Goal: Find specific page/section: Find specific page/section

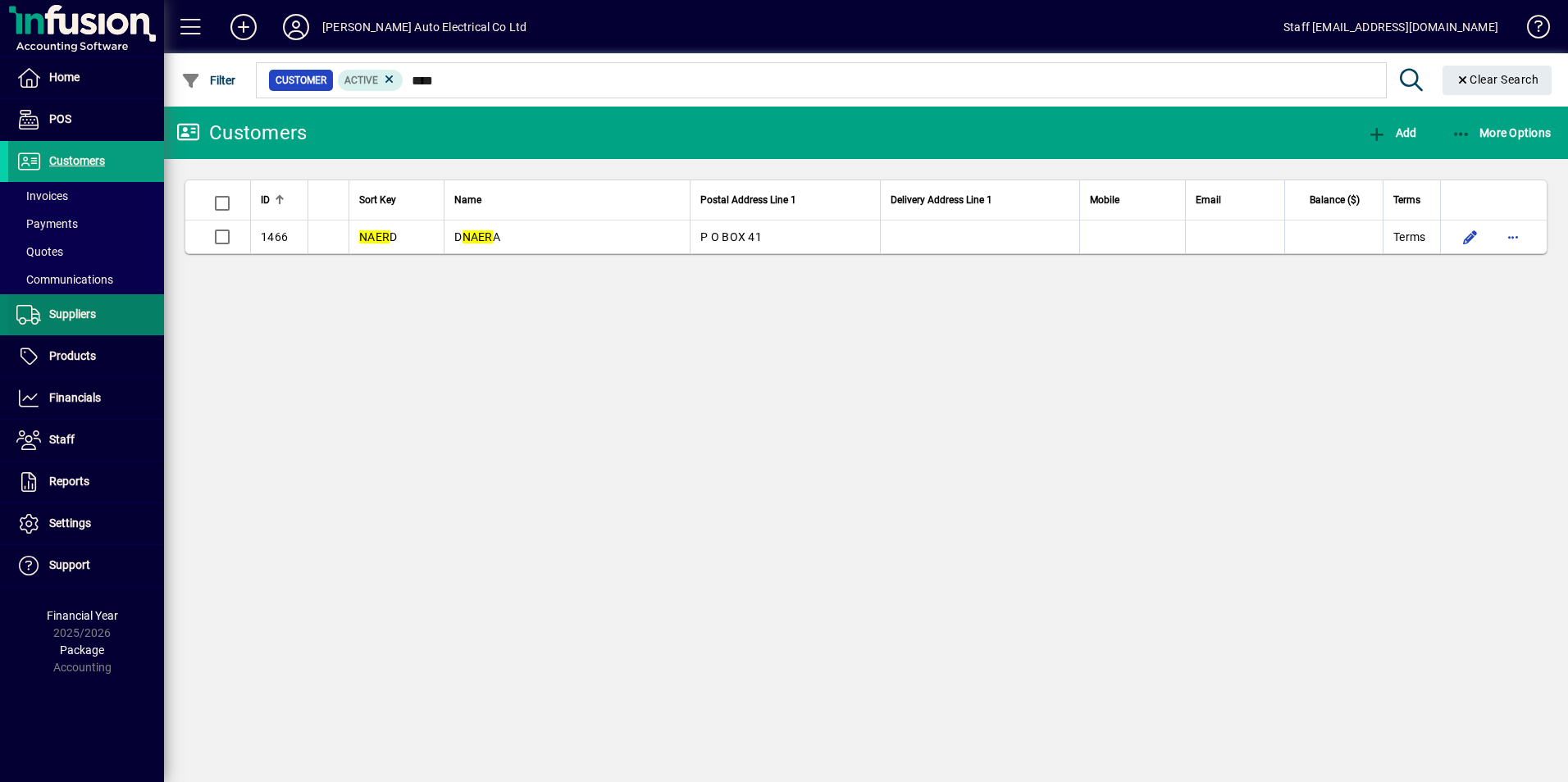
click at [58, 327] on span at bounding box center [86, 315] width 156 height 40
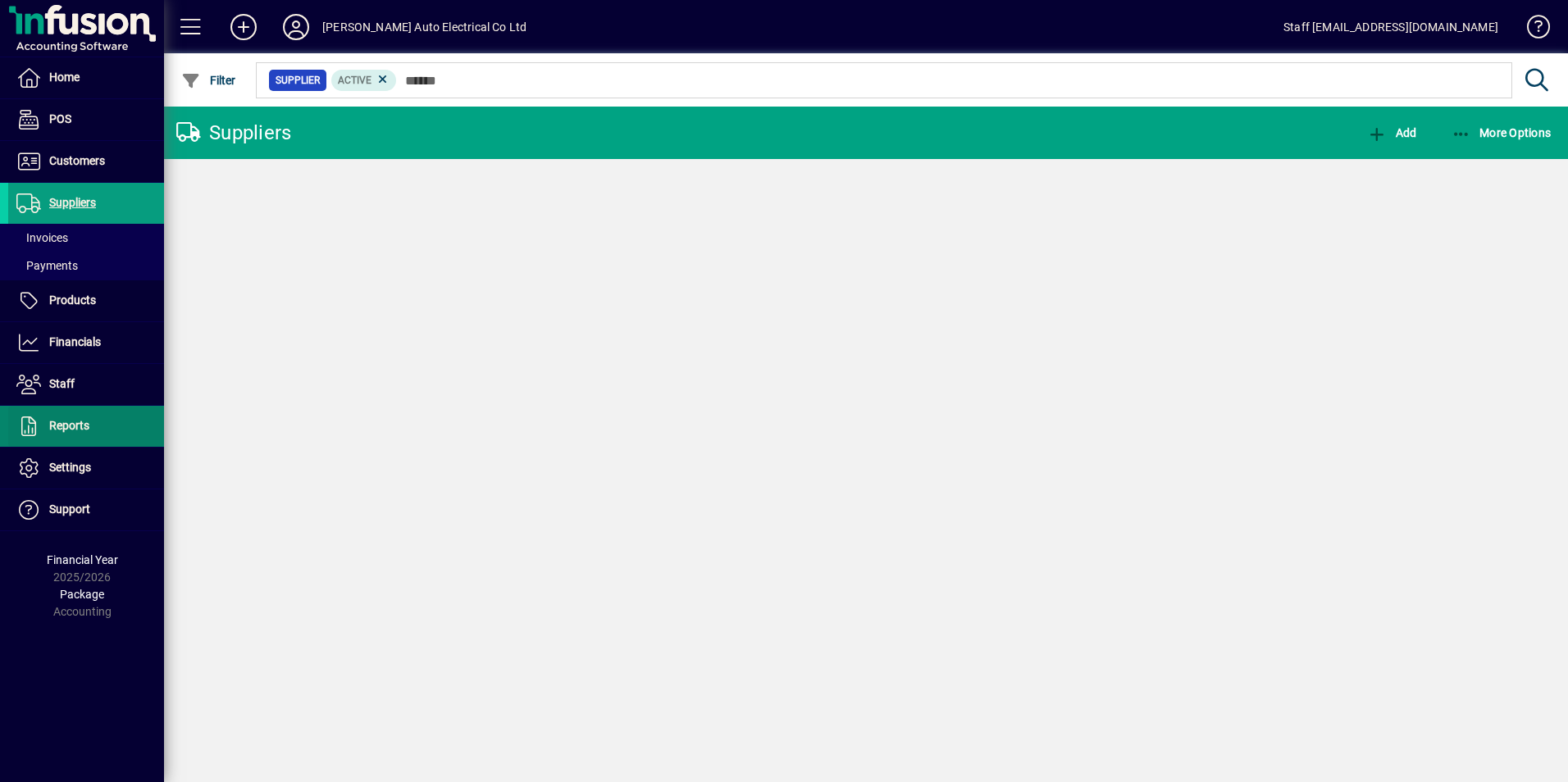
click at [58, 351] on span "Financials" at bounding box center [55, 343] width 93 height 20
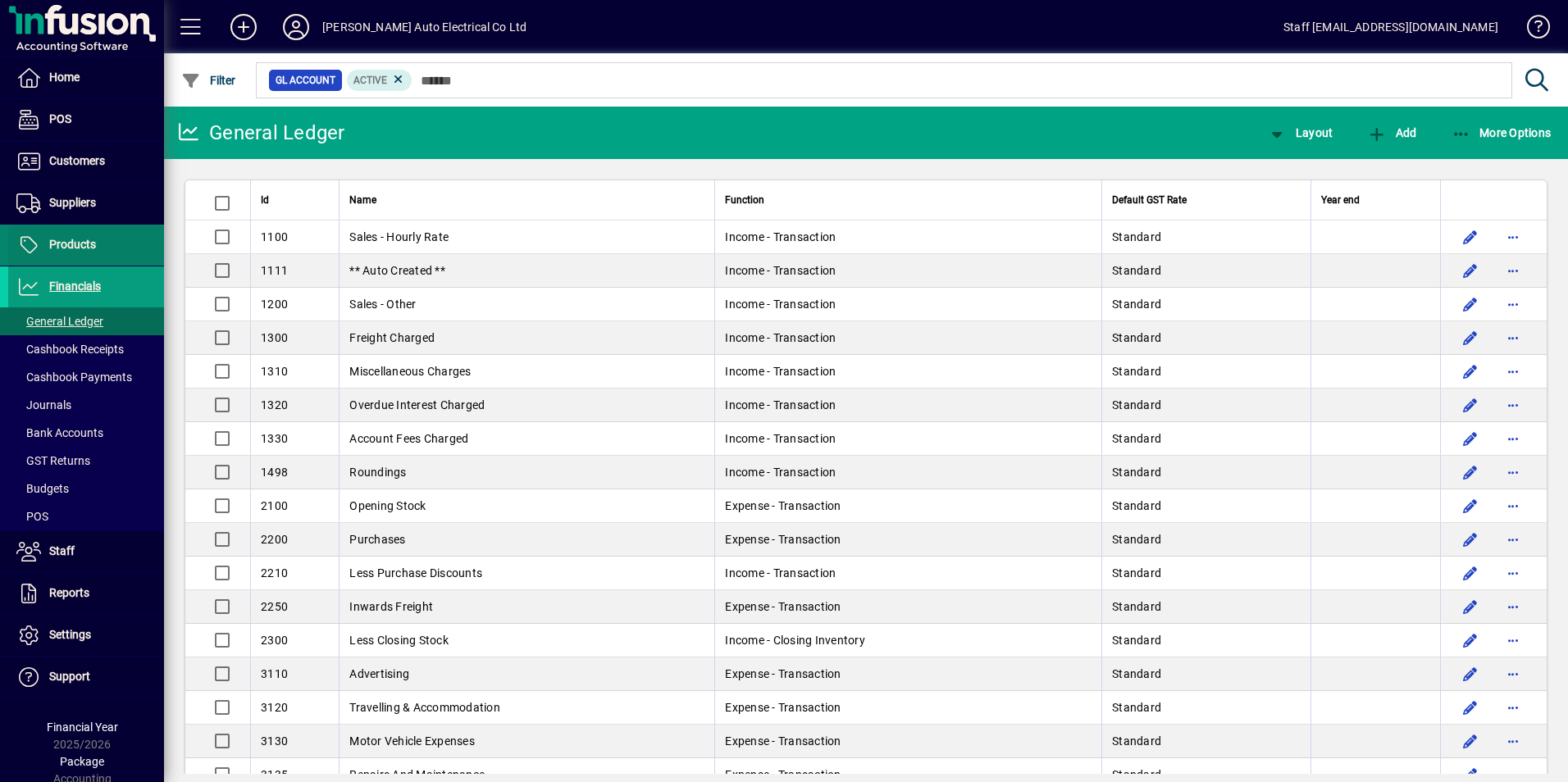
click at [90, 249] on span "Products" at bounding box center [72, 244] width 46 height 13
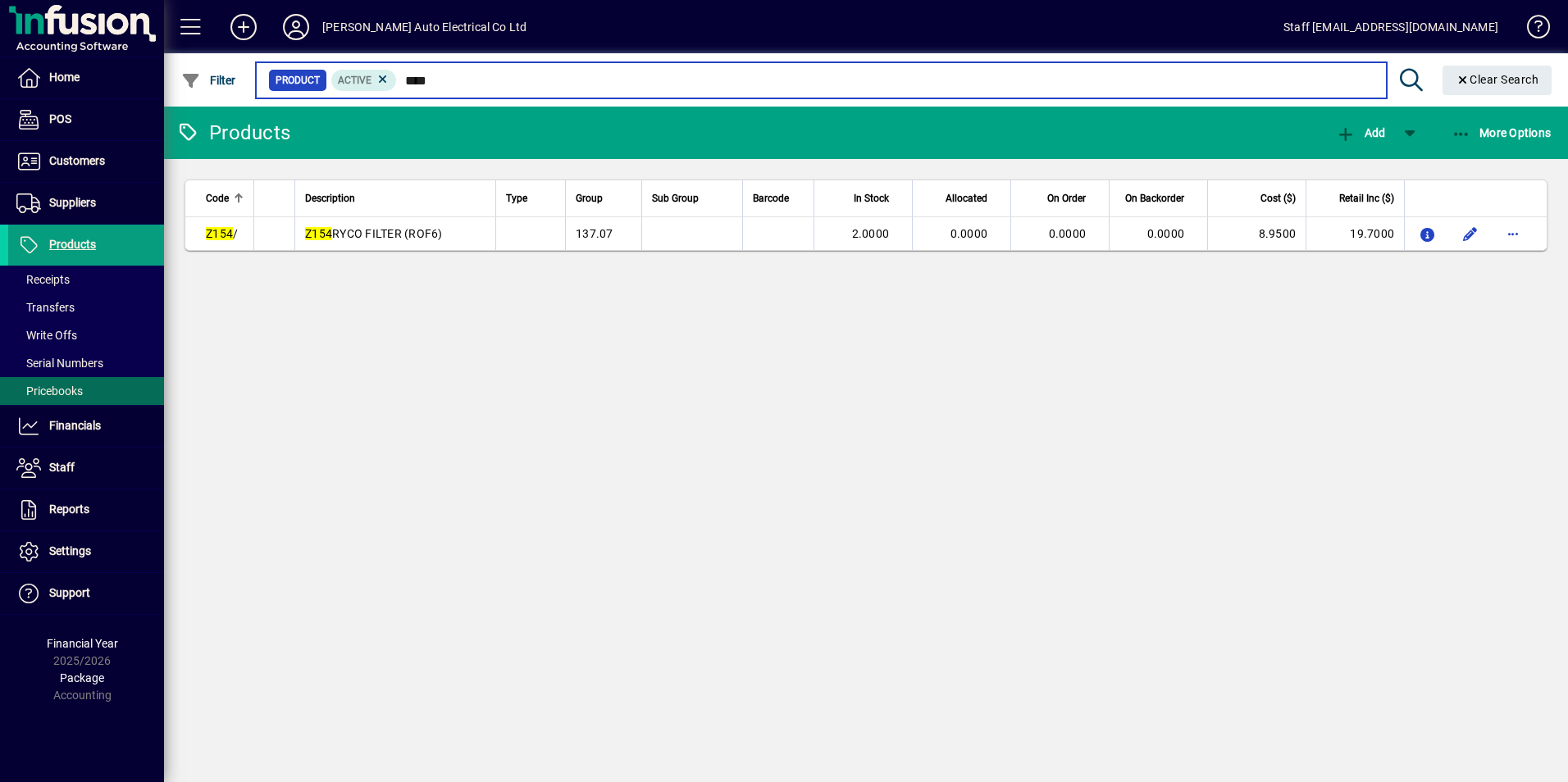
type input "****"
